Goal: Task Accomplishment & Management: Manage account settings

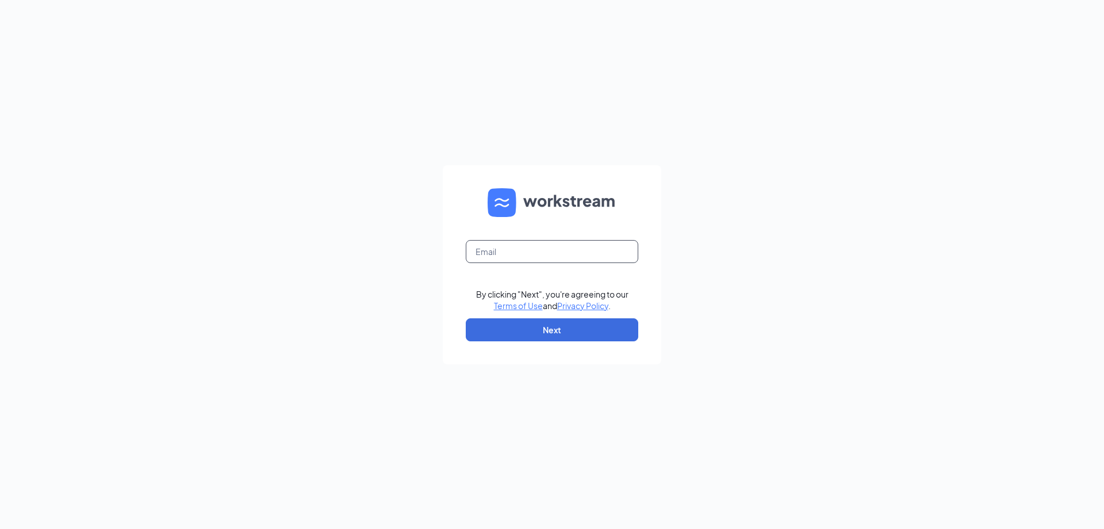
click at [519, 248] on input "text" at bounding box center [552, 251] width 173 height 23
type input "[EMAIL_ADDRESS][DOMAIN_NAME]"
click at [563, 332] on button "Next" at bounding box center [552, 329] width 173 height 23
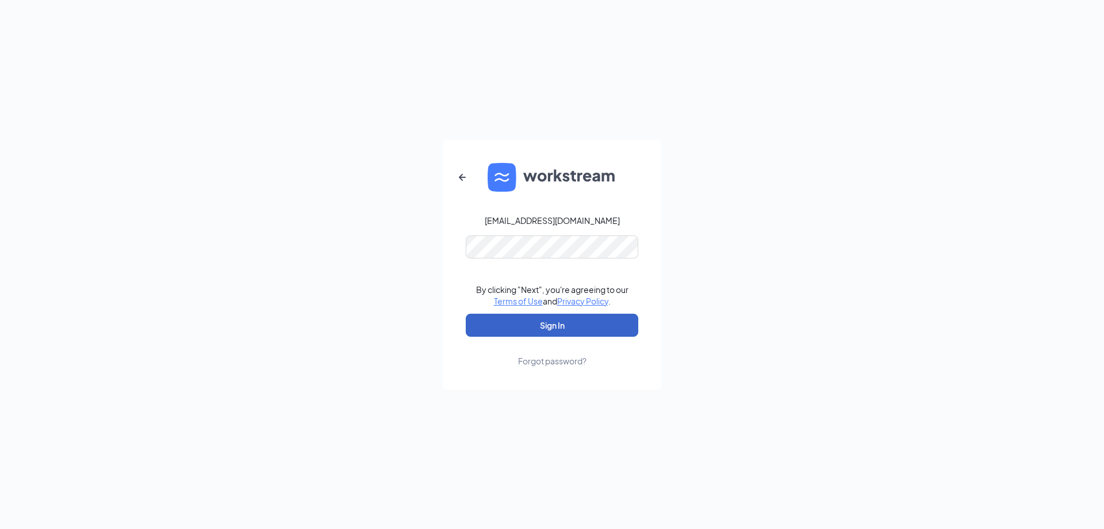
click at [545, 328] on button "Sign In" at bounding box center [552, 324] width 173 height 23
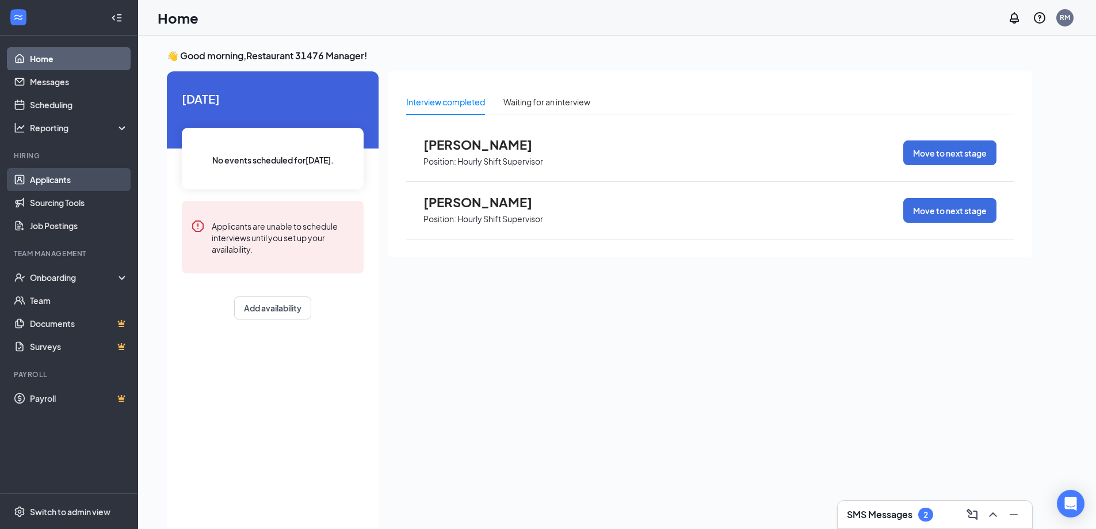
click at [56, 177] on link "Applicants" at bounding box center [79, 179] width 98 height 23
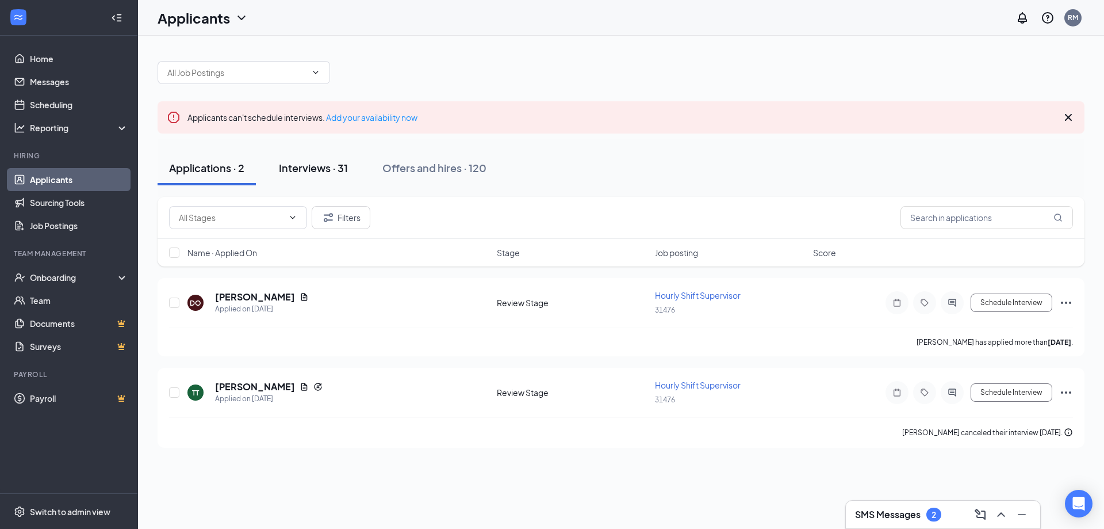
click at [331, 165] on div "Interviews · 31" at bounding box center [313, 167] width 69 height 14
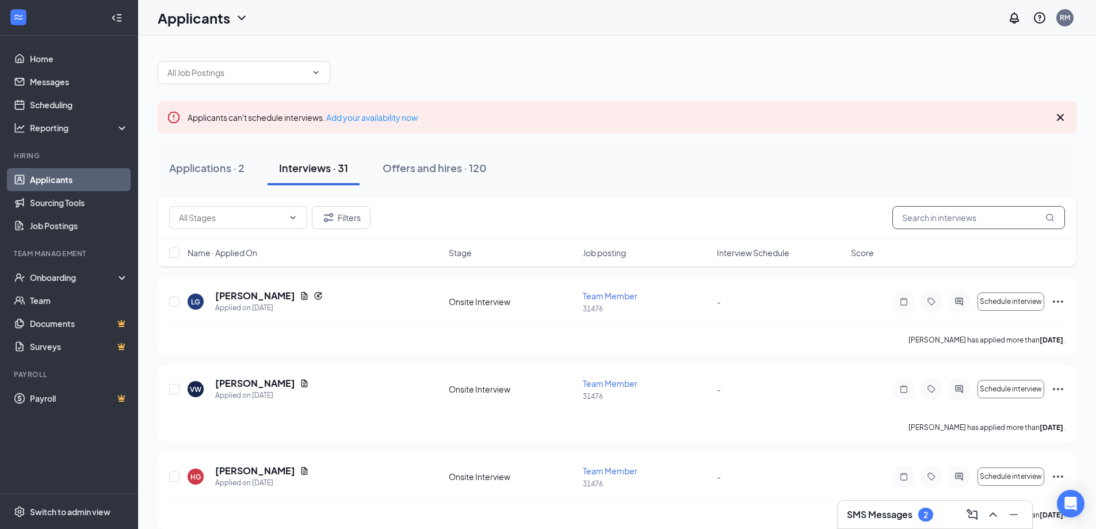
click at [905, 222] on input "text" at bounding box center [978, 217] width 173 height 23
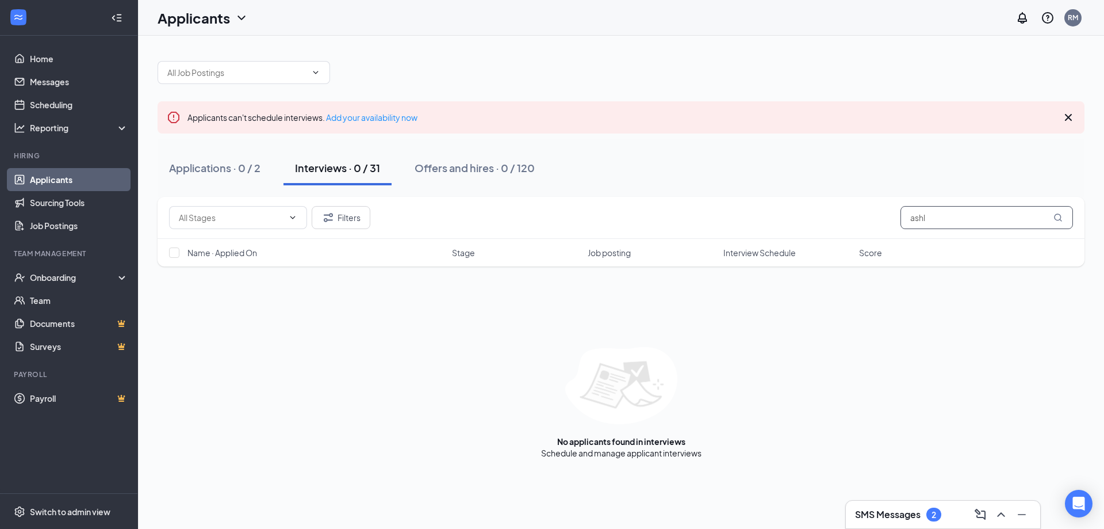
drag, startPoint x: 942, startPoint y: 225, endPoint x: 885, endPoint y: 208, distance: 59.5
click at [885, 208] on div "Filters ashl" at bounding box center [621, 217] width 904 height 23
type input "ashl"
click at [230, 165] on div "Applications · 0 / 2" at bounding box center [214, 167] width 91 height 14
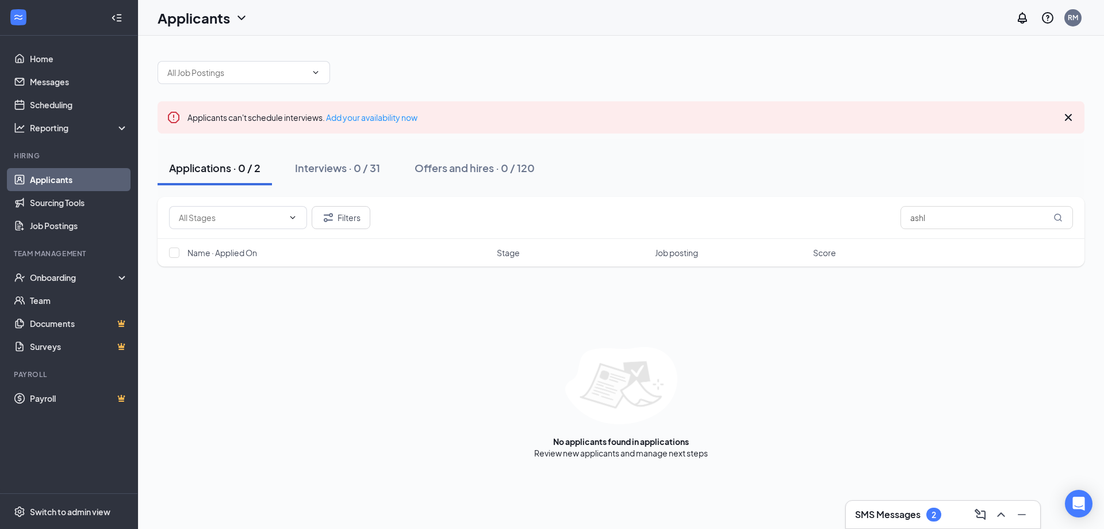
click at [231, 165] on div "Applications · 0 / 2" at bounding box center [214, 167] width 91 height 14
click at [358, 168] on div "Interviews · 0 / 31" at bounding box center [337, 167] width 85 height 14
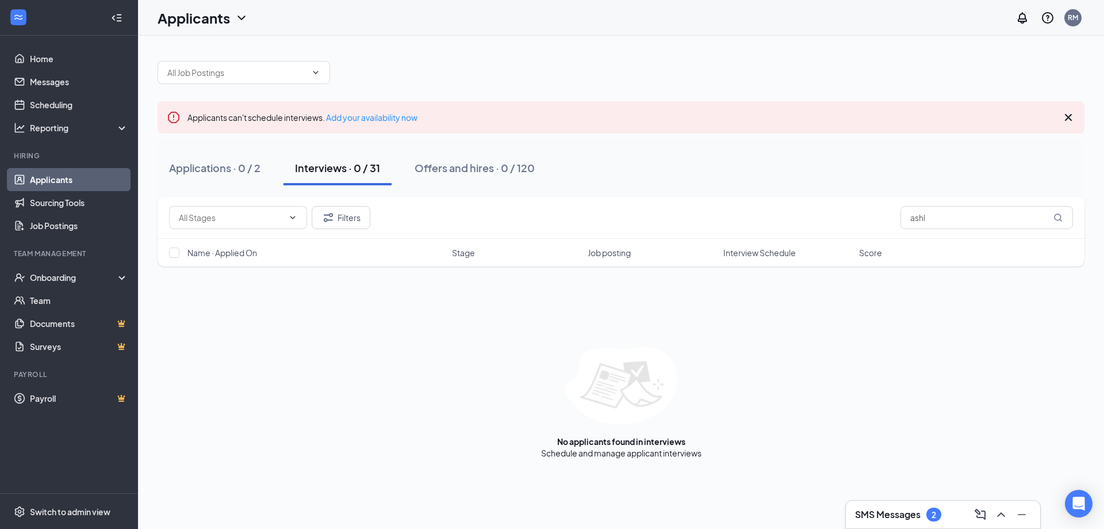
click at [64, 173] on link "Applicants" at bounding box center [79, 179] width 98 height 23
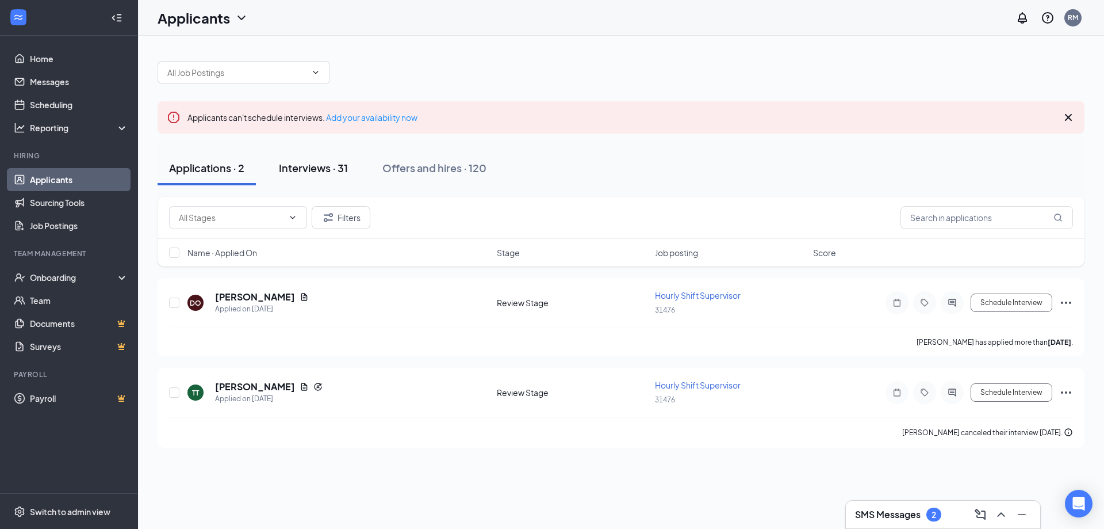
click at [320, 167] on div "Interviews · 31" at bounding box center [313, 167] width 69 height 14
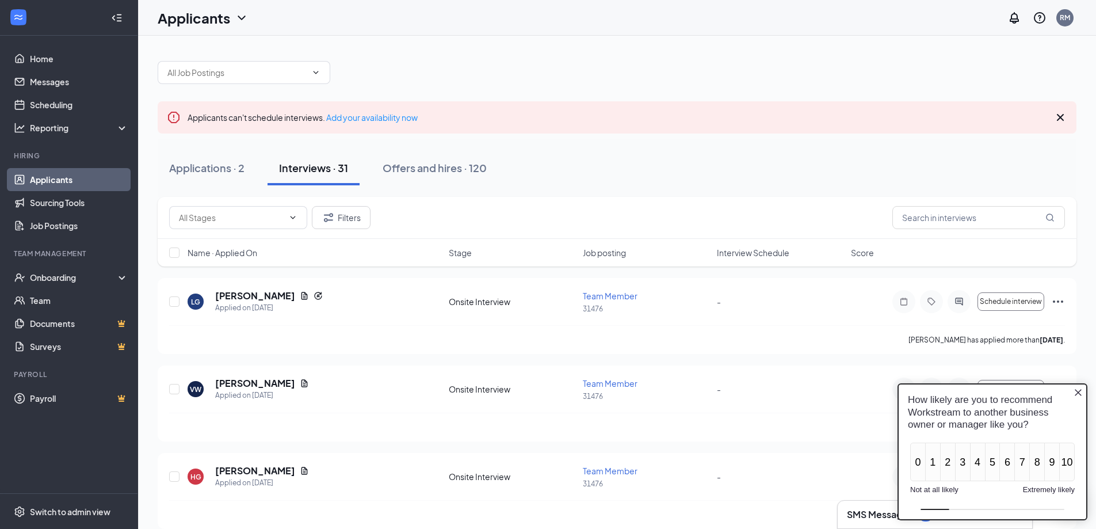
click at [1075, 392] on icon "Close button" at bounding box center [1077, 392] width 9 height 9
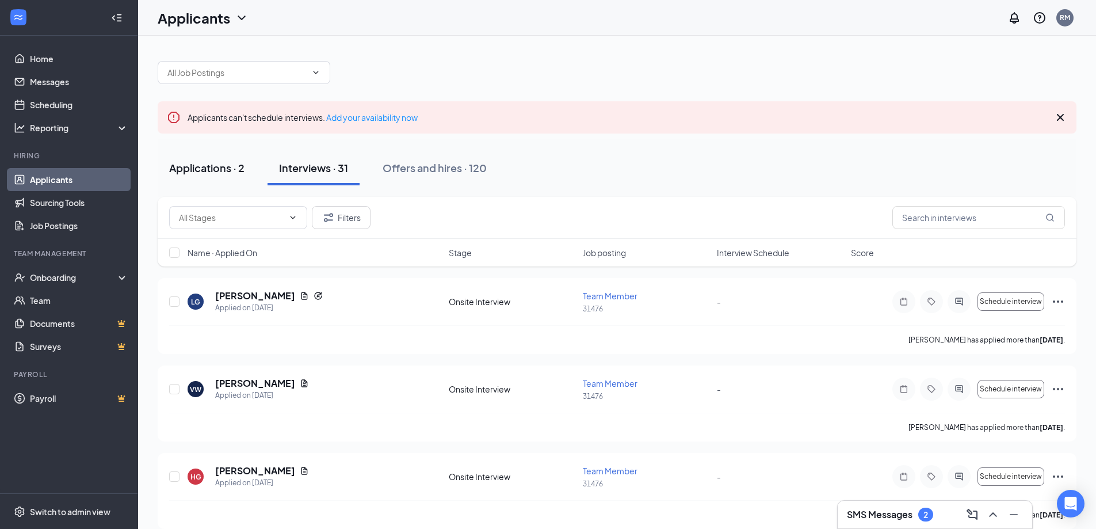
click at [205, 165] on div "Applications · 2" at bounding box center [206, 167] width 75 height 14
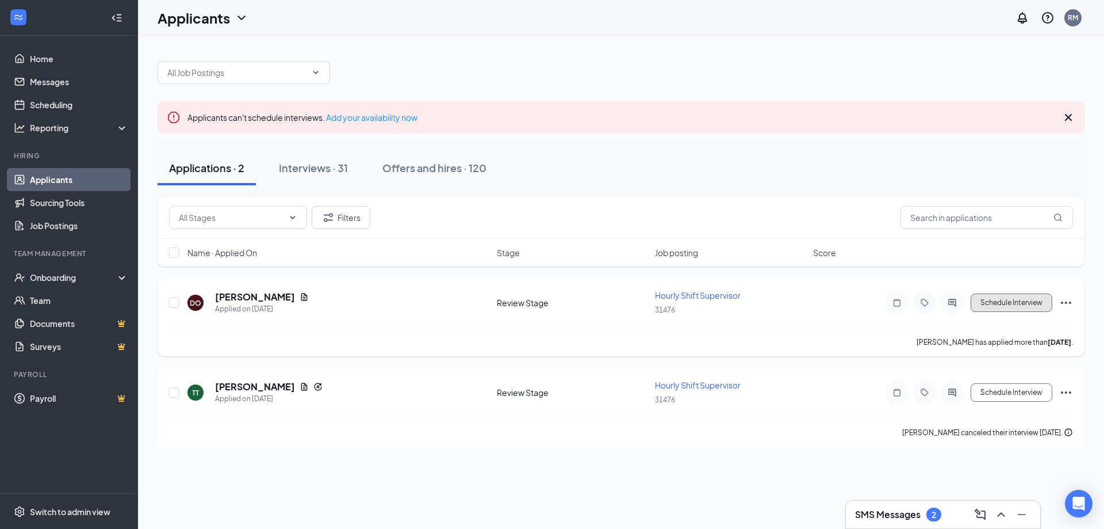
click at [1019, 299] on button "Schedule Interview" at bounding box center [1012, 302] width 82 height 18
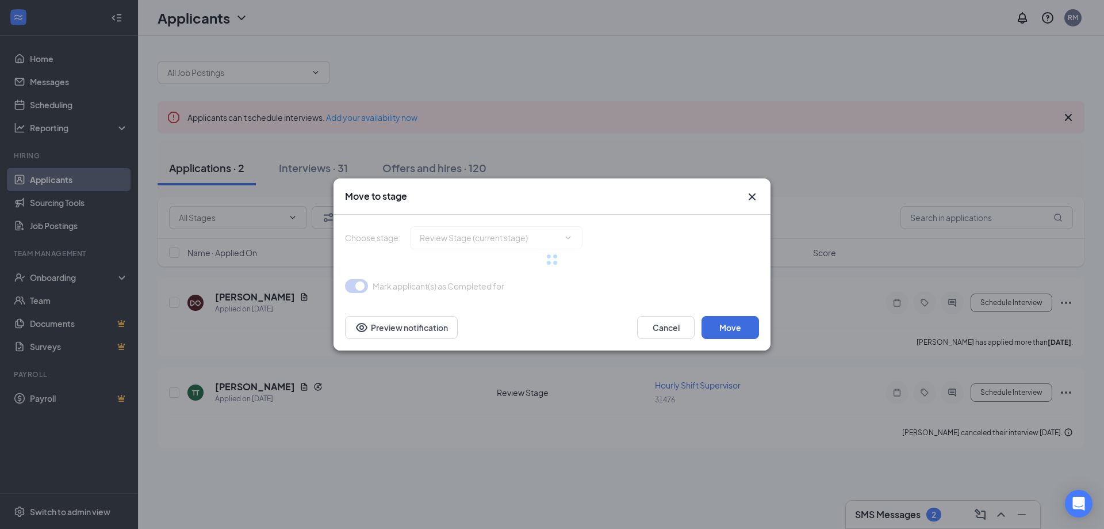
type input "Onsite Interview (next stage)"
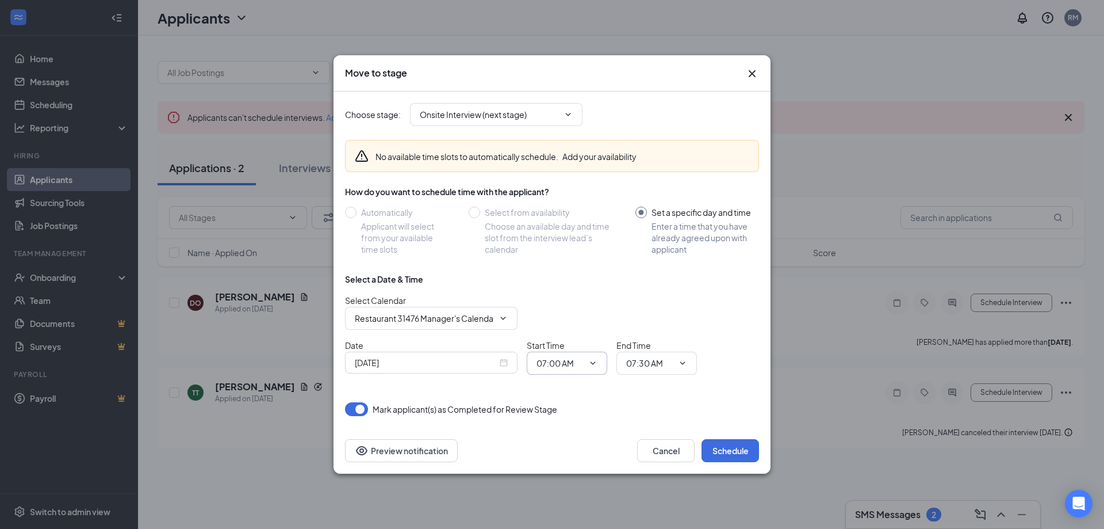
click at [595, 362] on icon "ChevronDown" at bounding box center [593, 362] width 5 height 3
click at [584, 362] on span "07:00 AM" at bounding box center [567, 362] width 81 height 23
click at [595, 359] on icon "ChevronDown" at bounding box center [592, 362] width 9 height 9
click at [578, 361] on input "07:00 AM" at bounding box center [560, 363] width 47 height 13
click at [564, 364] on input "07:00 AM" at bounding box center [560, 363] width 47 height 13
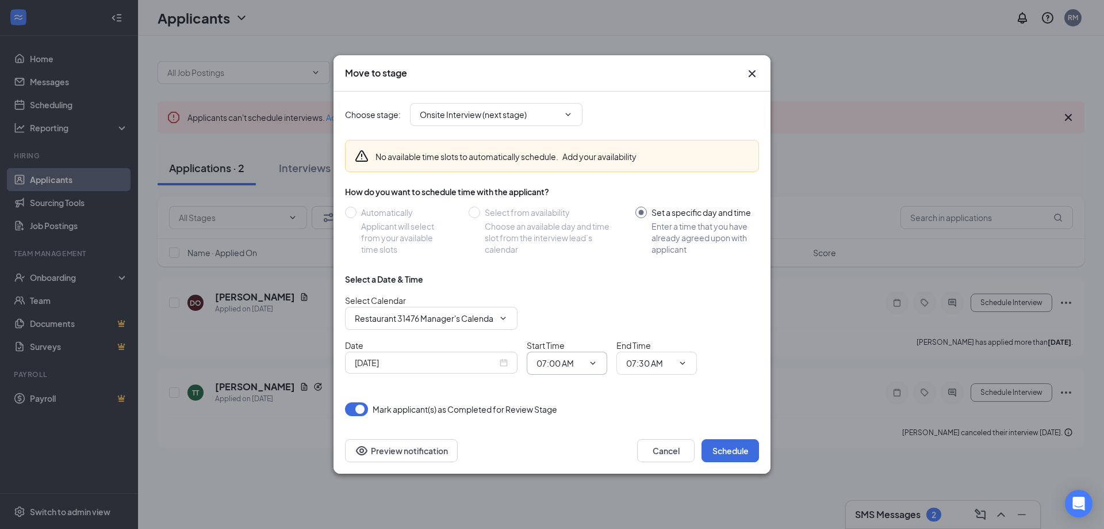
click at [572, 363] on input "07:00 AM" at bounding box center [560, 363] width 47 height 13
click at [564, 314] on div "06:00 PM" at bounding box center [563, 317] width 34 height 13
type input "06:00 PM"
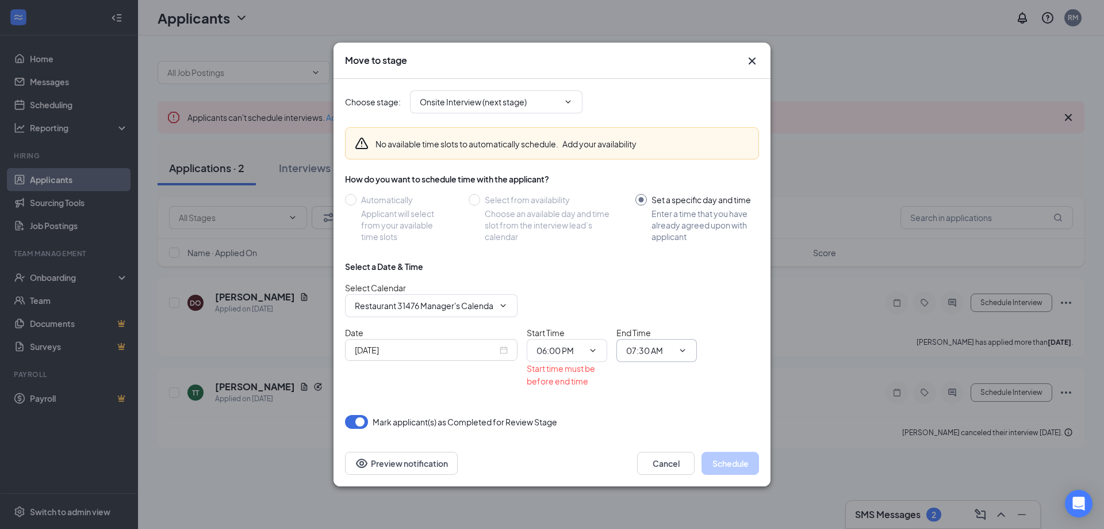
click at [654, 350] on input "07:30 AM" at bounding box center [649, 350] width 47 height 13
click at [651, 215] on div "06:15 PM" at bounding box center [653, 215] width 34 height 13
type input "06:15 PM"
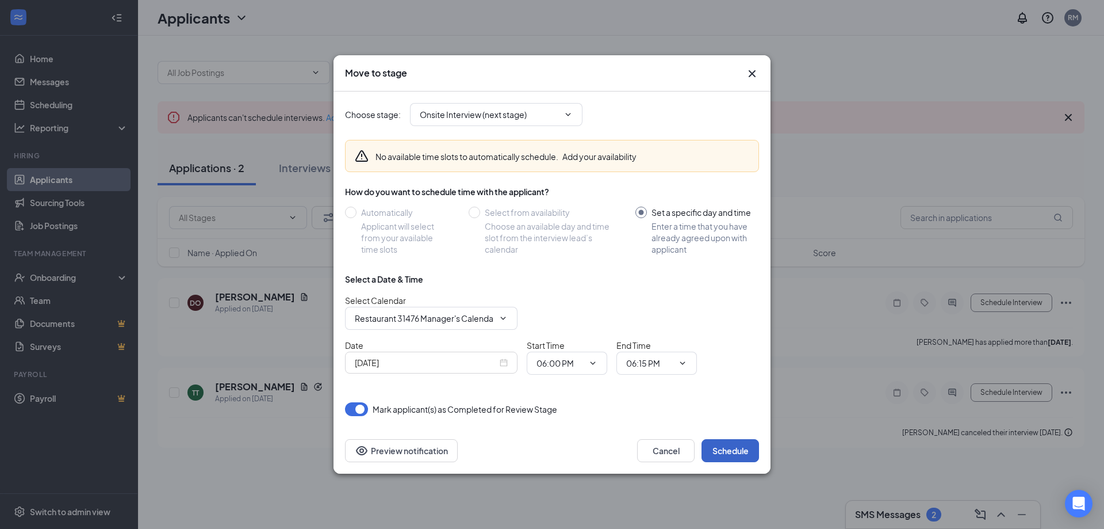
click at [736, 450] on button "Schedule" at bounding box center [731, 450] width 58 height 23
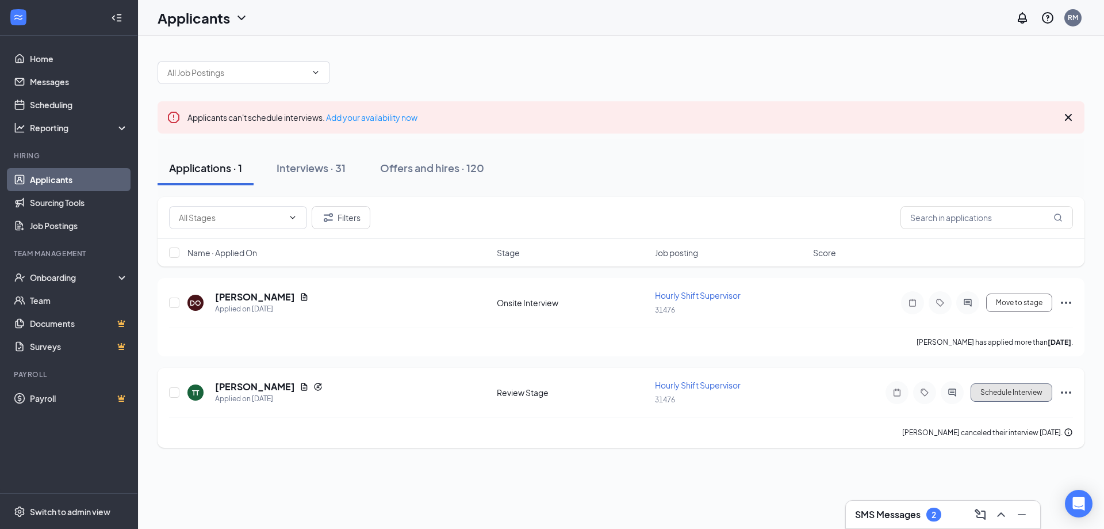
click at [1023, 395] on button "Schedule Interview" at bounding box center [1012, 392] width 82 height 18
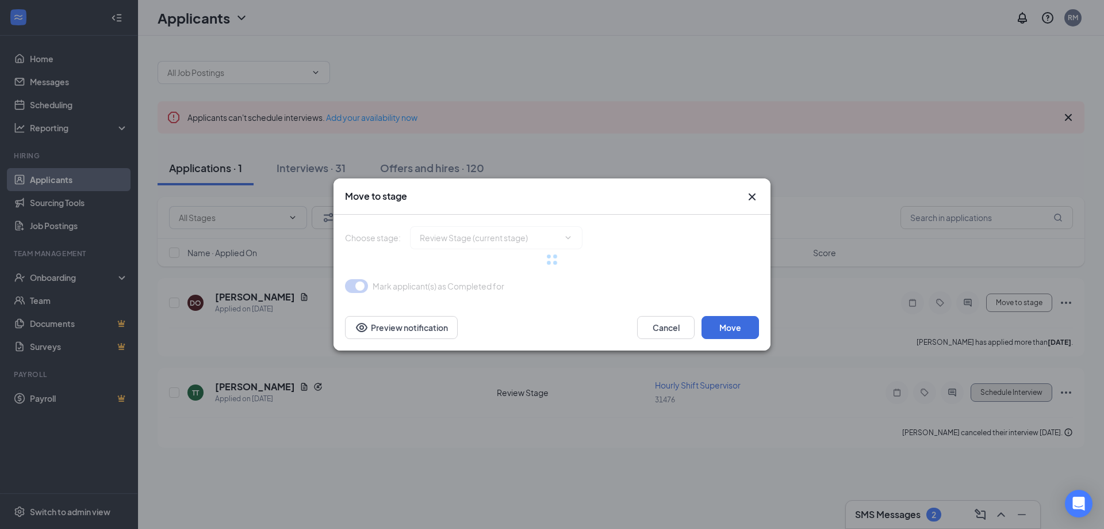
type input "Onsite Interview (next stage)"
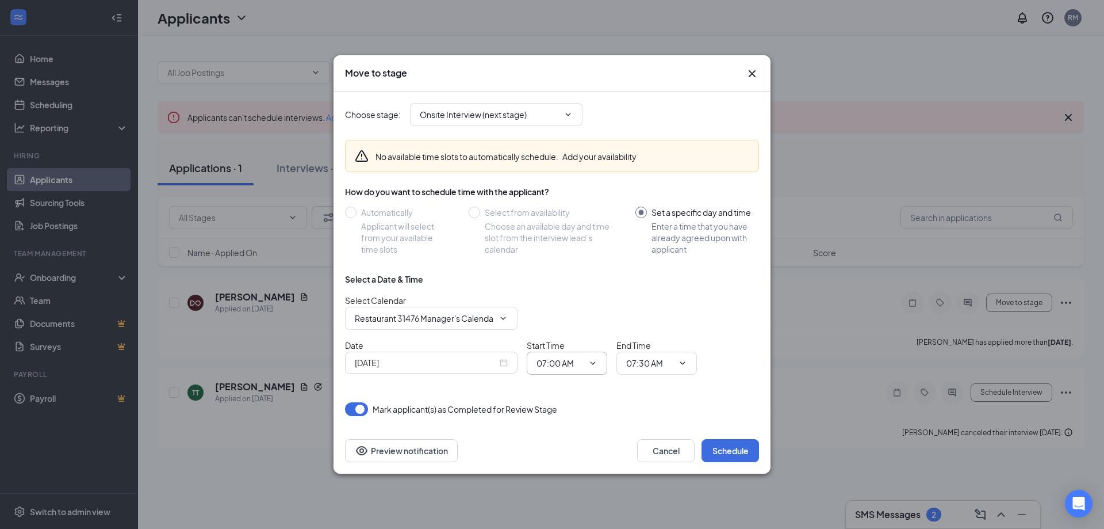
click at [592, 362] on icon "ChevronDown" at bounding box center [592, 362] width 9 height 9
click at [563, 361] on input "07:00 AM" at bounding box center [560, 363] width 47 height 13
click at [565, 225] on div "06:15 PM" at bounding box center [563, 228] width 34 height 13
type input "06:15 PM"
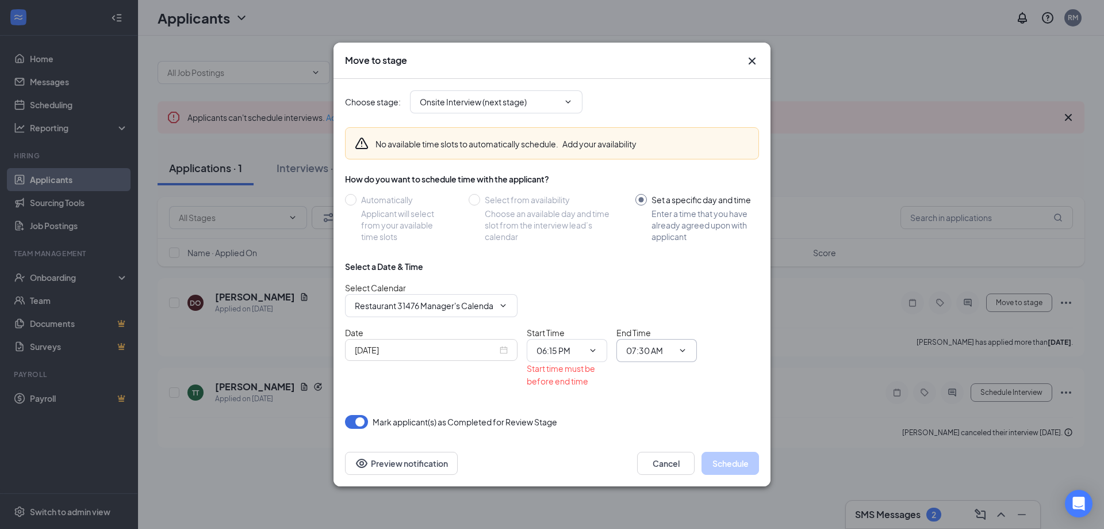
click at [650, 349] on input "07:30 AM" at bounding box center [649, 350] width 47 height 13
click at [647, 248] on div "06:30 PM" at bounding box center [653, 242] width 34 height 13
type input "06:30 PM"
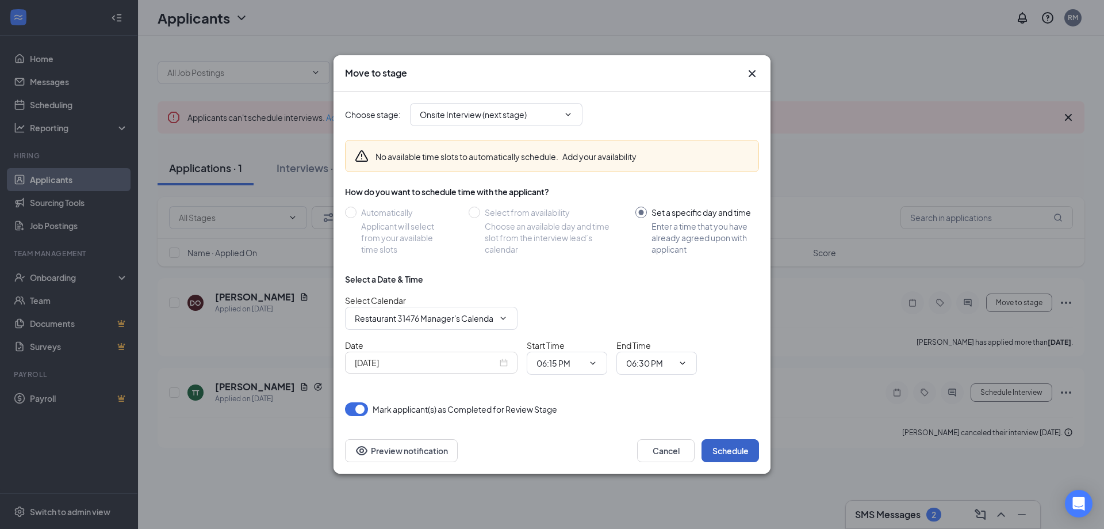
click at [736, 448] on button "Schedule" at bounding box center [731, 450] width 58 height 23
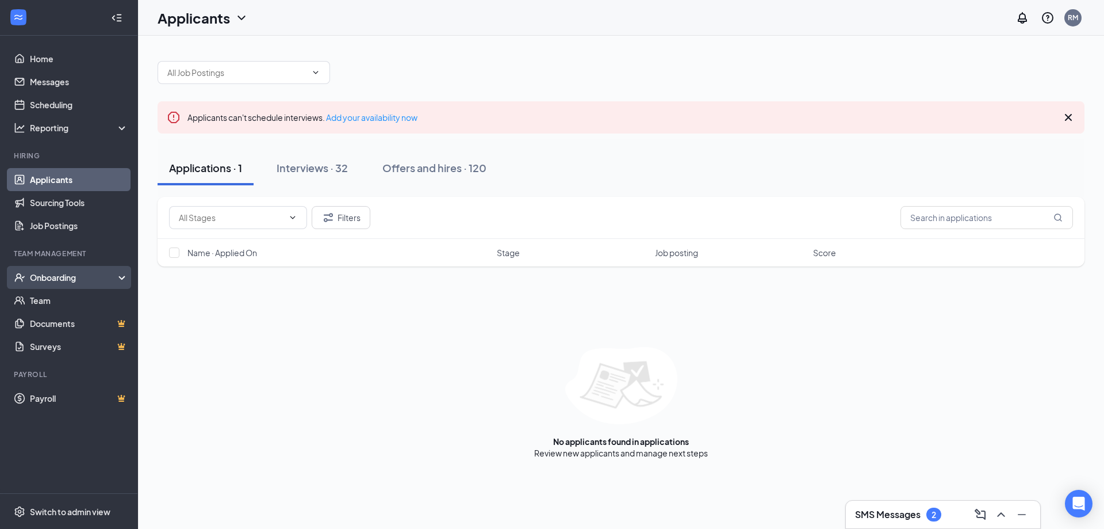
click at [73, 280] on div "Onboarding" at bounding box center [74, 278] width 89 height 12
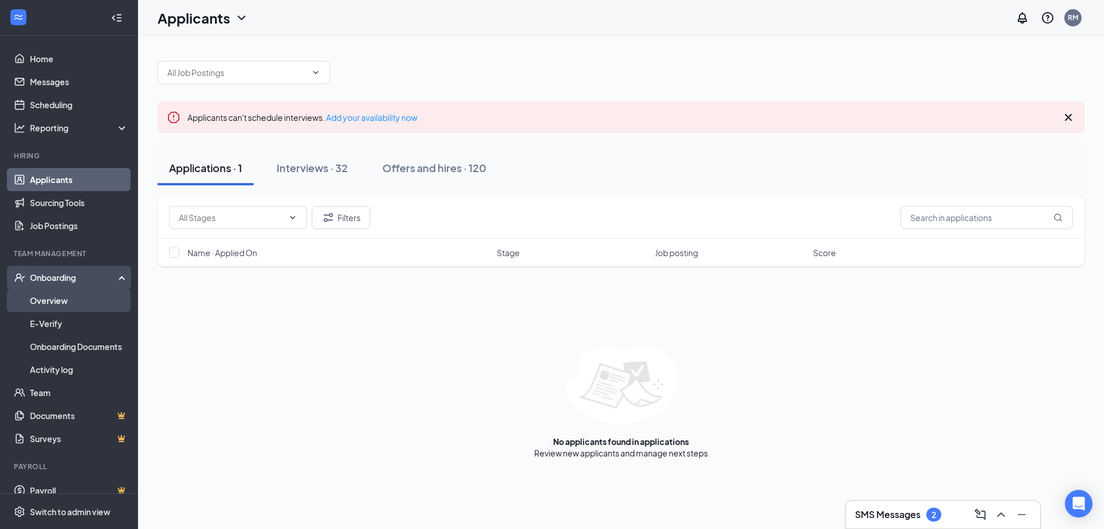
click at [44, 295] on link "Overview" at bounding box center [79, 300] width 98 height 23
